Goal: Information Seeking & Learning: Learn about a topic

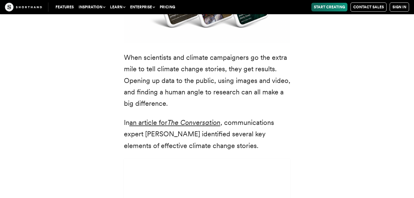
scroll to position [1690, 0]
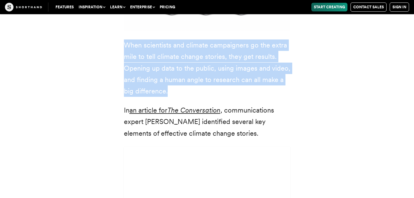
drag, startPoint x: 126, startPoint y: 22, endPoint x: 180, endPoint y: 66, distance: 70.6
click at [180, 66] on p "When scientists and climate campaigners go the extra mile to tell climate chang…" at bounding box center [207, 68] width 167 height 58
drag, startPoint x: 180, startPoint y: 66, endPoint x: 151, endPoint y: 57, distance: 30.7
copy p "When scientists and climate campaigners go the extra mile to tell climate chang…"
click at [236, 56] on p "When scientists and climate campaigners go the extra mile to tell climate chang…" at bounding box center [207, 68] width 167 height 58
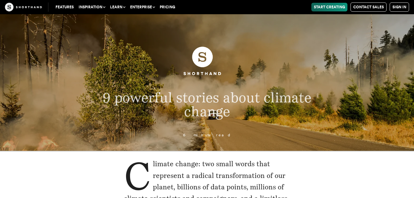
scroll to position [119, 0]
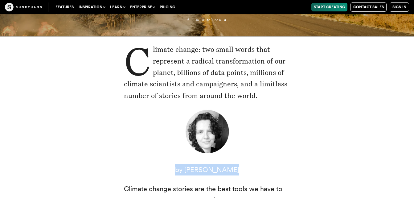
drag, startPoint x: 232, startPoint y: 170, endPoint x: 180, endPoint y: 169, distance: 51.8
click at [180, 169] on p "by [PERSON_NAME]" at bounding box center [207, 169] width 167 height 11
drag, startPoint x: 233, startPoint y: 169, endPoint x: 192, endPoint y: 165, distance: 41.8
click at [192, 165] on p "by [PERSON_NAME]" at bounding box center [207, 169] width 167 height 11
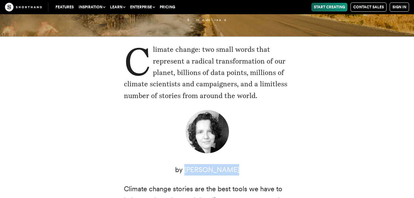
drag, startPoint x: 192, startPoint y: 165, endPoint x: 198, endPoint y: 171, distance: 7.9
copy p "[PERSON_NAME]"
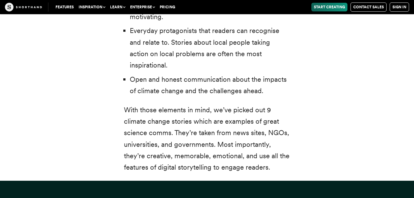
scroll to position [0, 0]
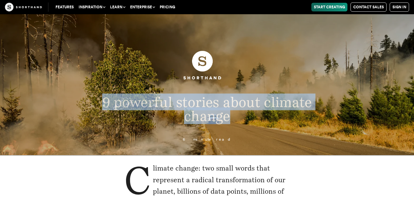
drag, startPoint x: 101, startPoint y: 98, endPoint x: 246, endPoint y: 129, distance: 148.4
click at [246, 129] on header "9 powerful stories about climate change 6 minute read" at bounding box center [207, 84] width 414 height 141
drag, startPoint x: 246, startPoint y: 129, endPoint x: 207, endPoint y: 105, distance: 46.2
copy span "9 powerful stories about climate change"
